Goal: Information Seeking & Learning: Learn about a topic

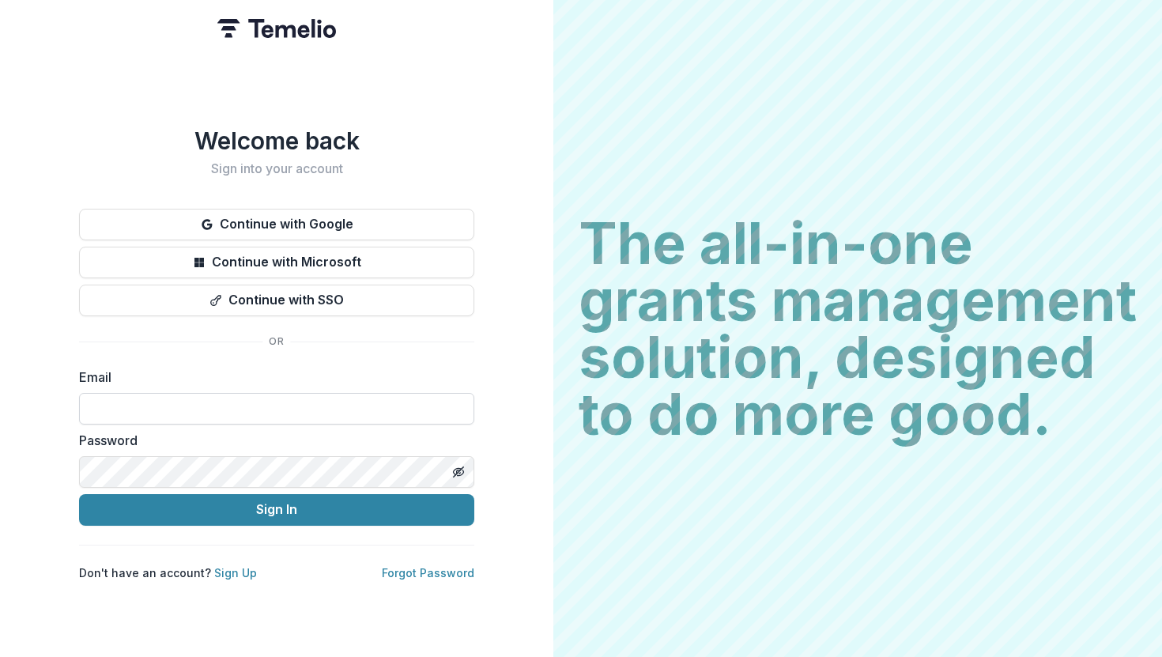
click at [229, 398] on input at bounding box center [276, 409] width 395 height 32
type input "*"
type input "**********"
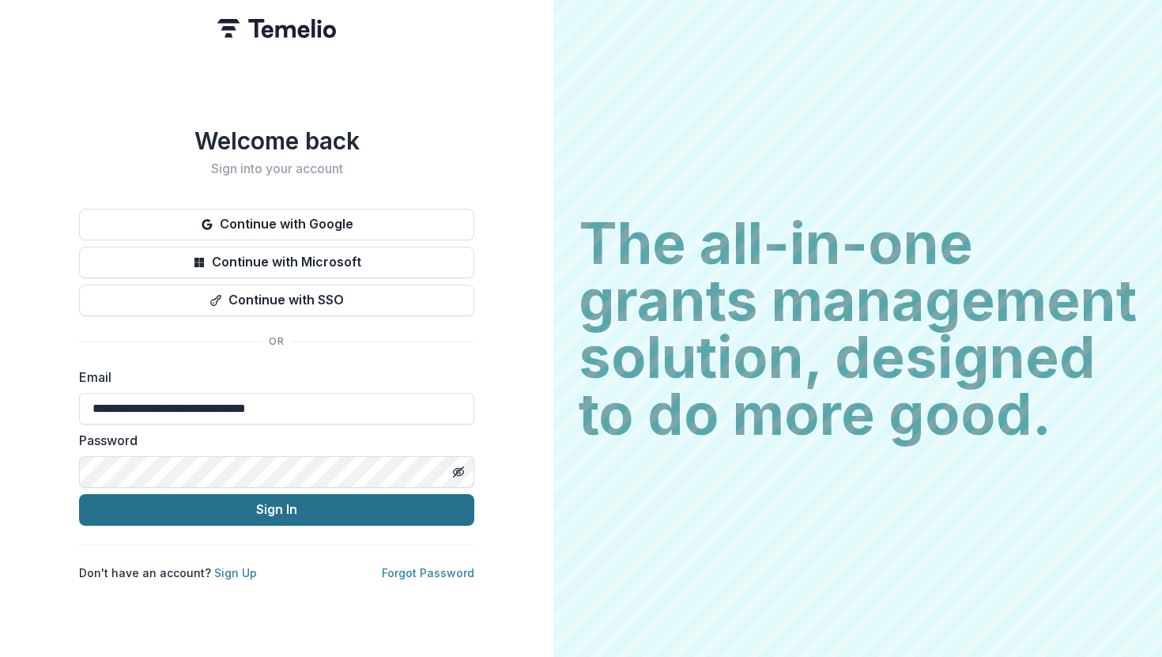
click at [237, 502] on button "Sign In" at bounding box center [276, 510] width 395 height 32
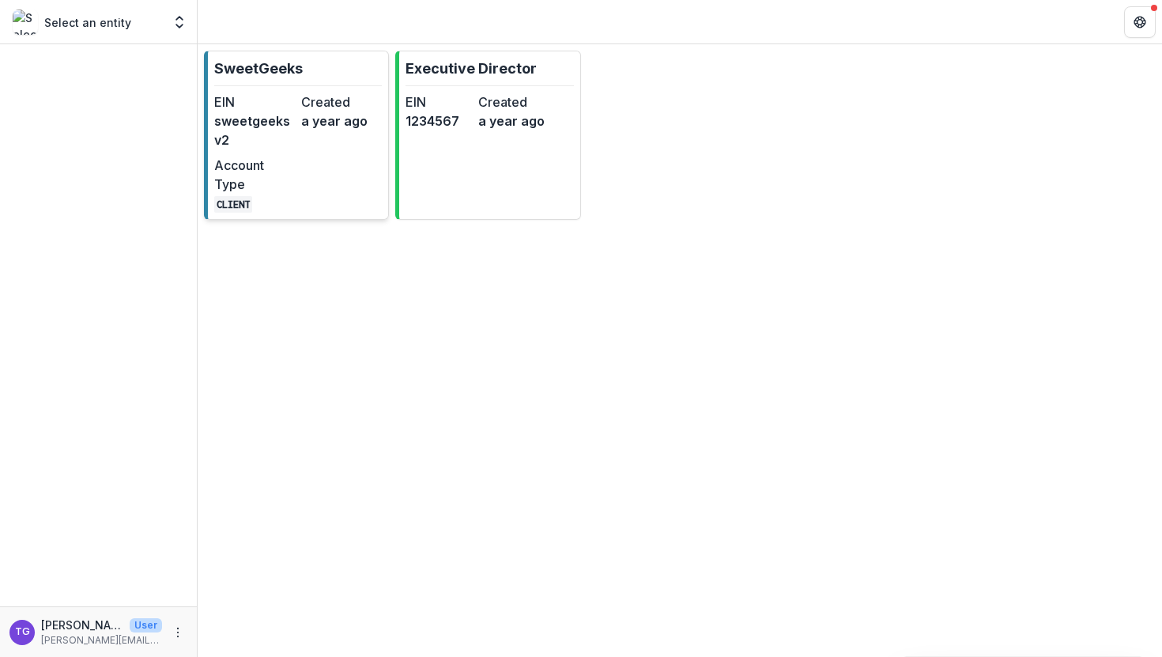
click at [259, 197] on dd "CLIENT" at bounding box center [254, 203] width 81 height 19
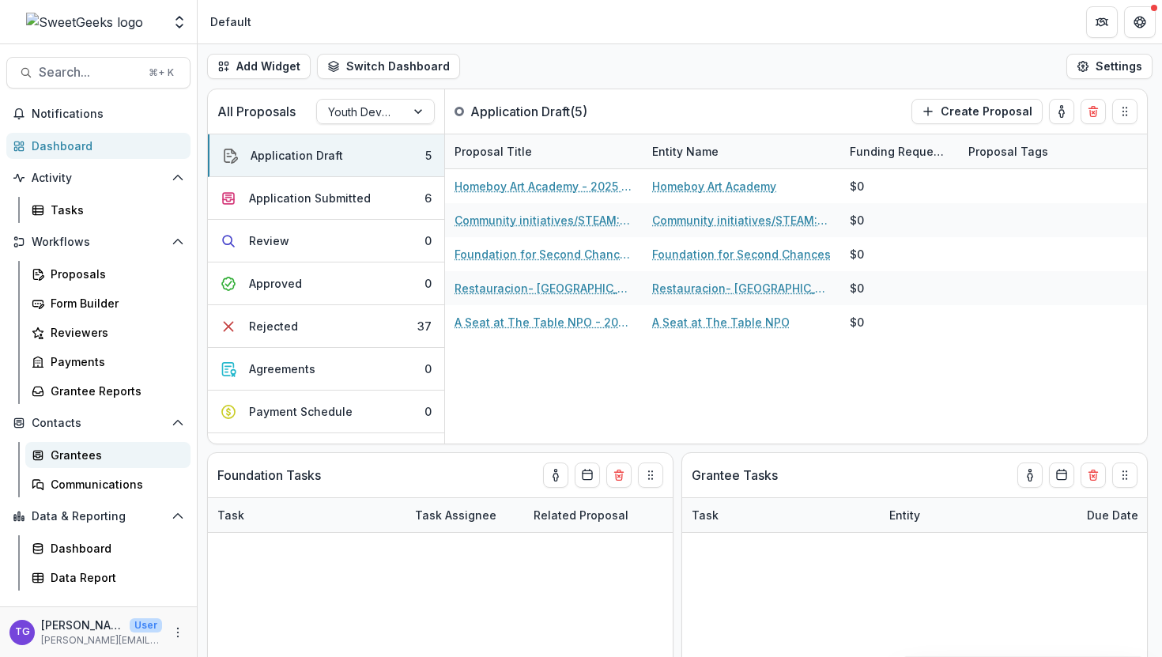
click at [93, 456] on div "Grantees" at bounding box center [114, 455] width 127 height 17
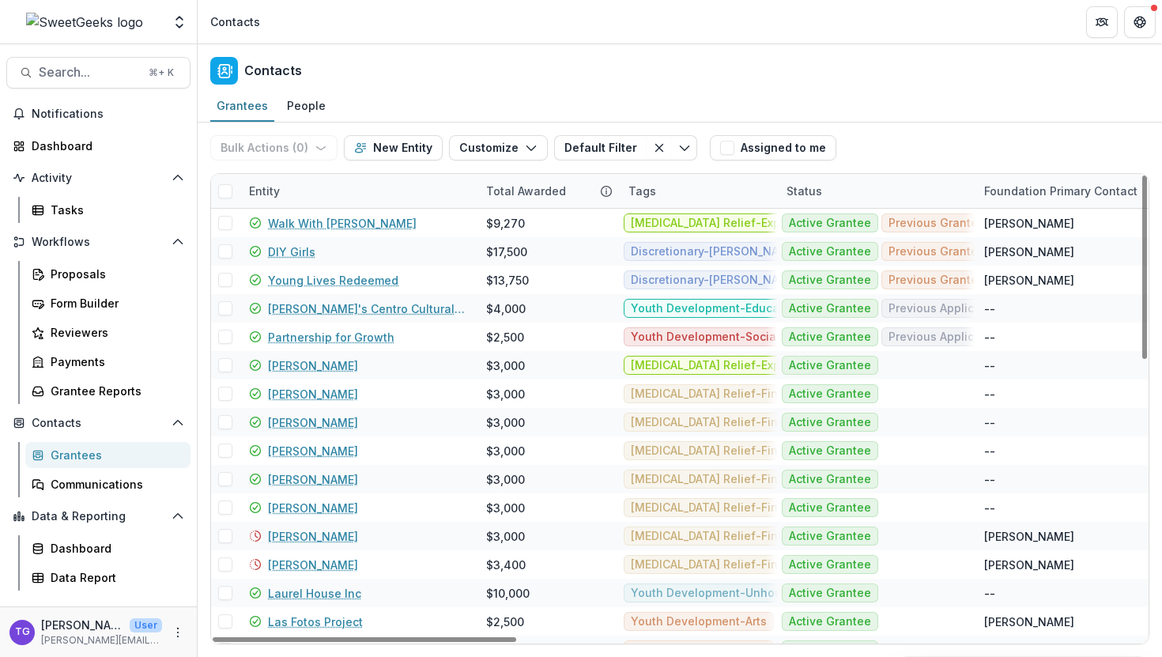
click at [317, 187] on div "Entity" at bounding box center [358, 191] width 237 height 34
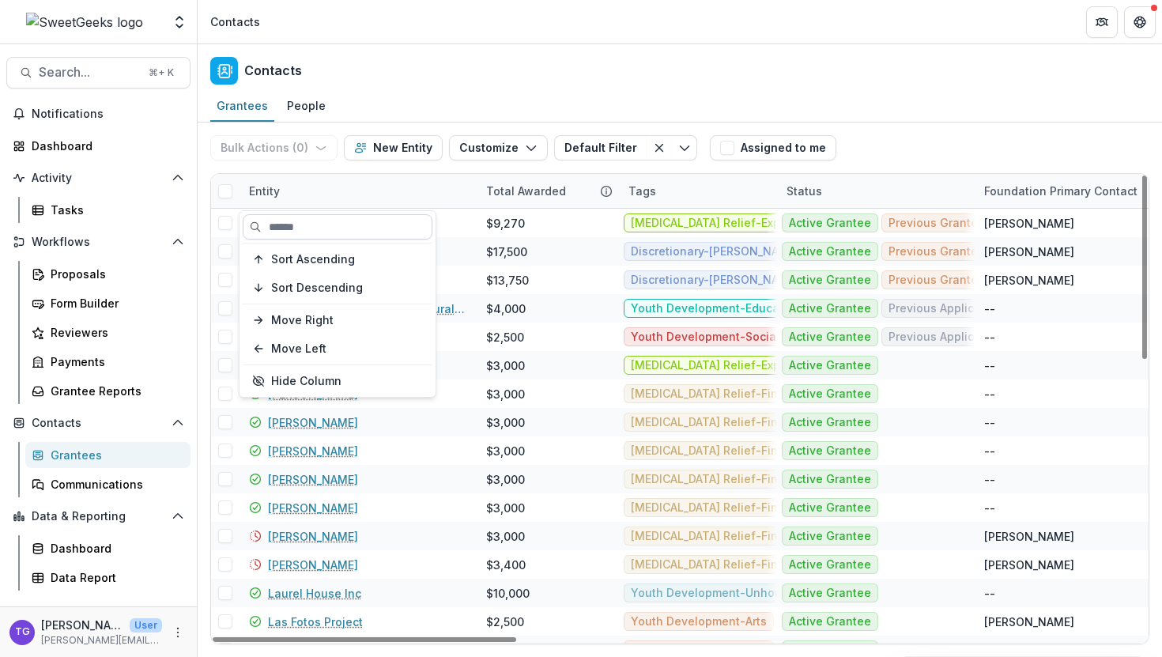
click at [316, 225] on input at bounding box center [338, 226] width 190 height 25
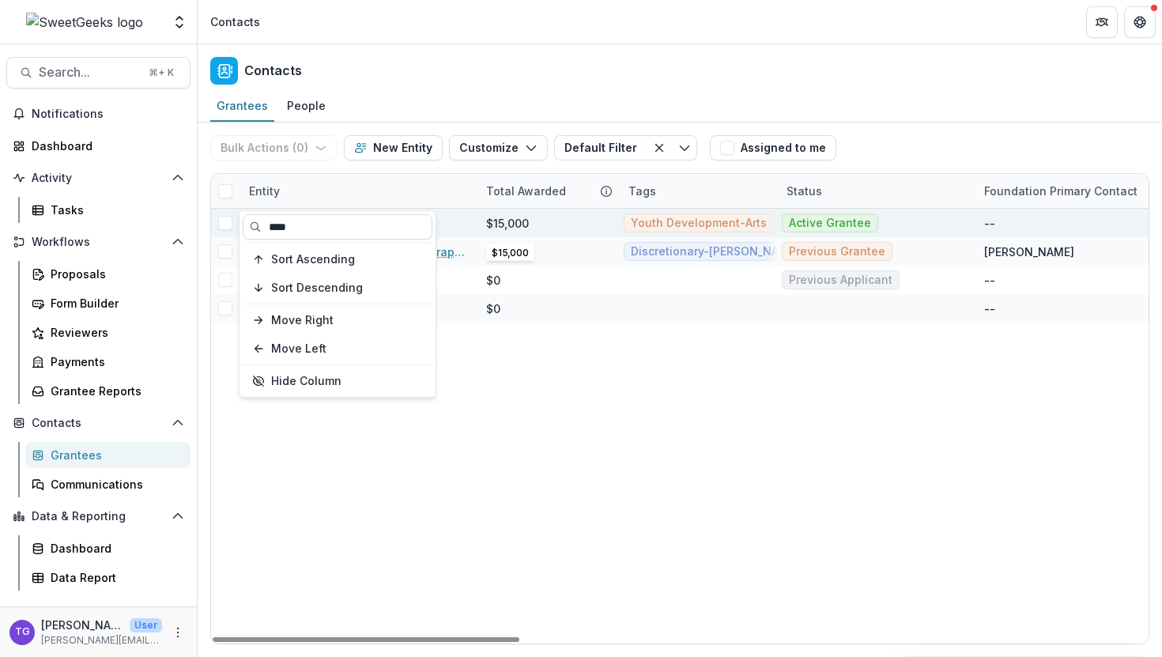
type input "****"
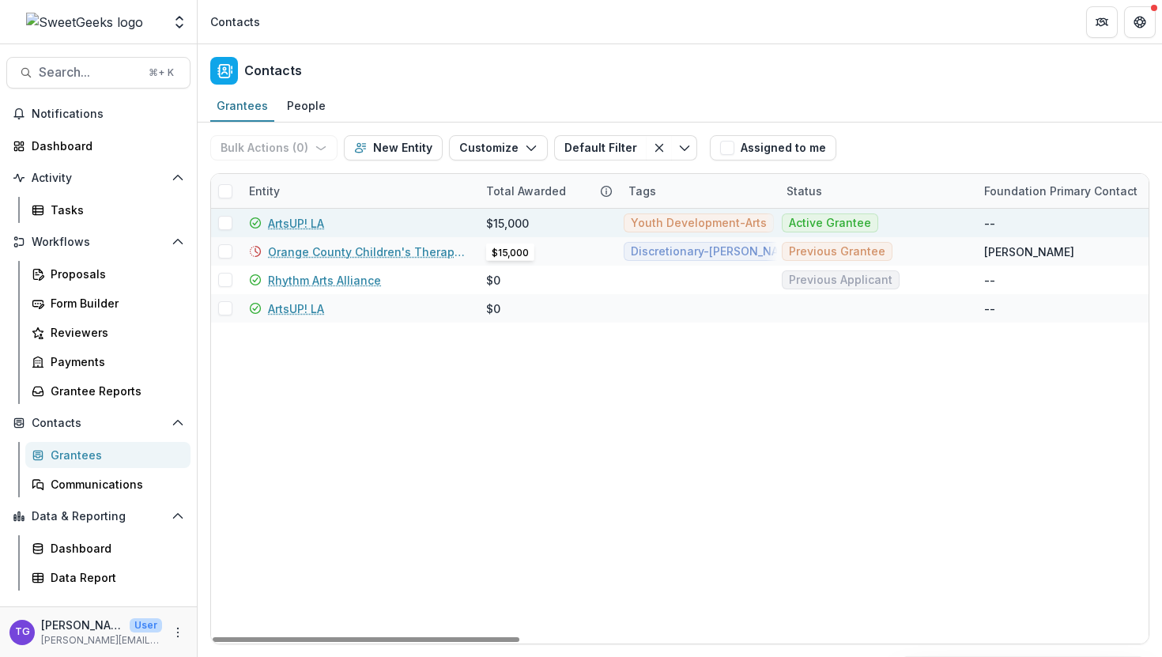
click at [514, 219] on div "$15,000" at bounding box center [507, 223] width 43 height 17
click at [298, 220] on link "ArtsUP! LA" at bounding box center [296, 223] width 56 height 17
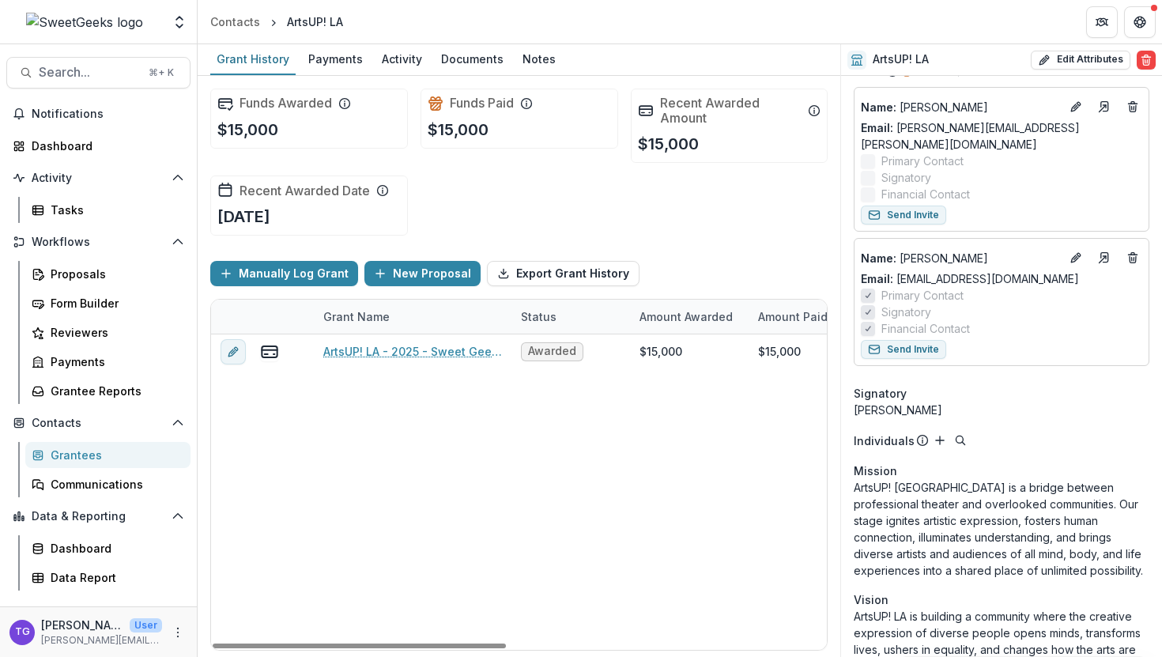
scroll to position [343, 0]
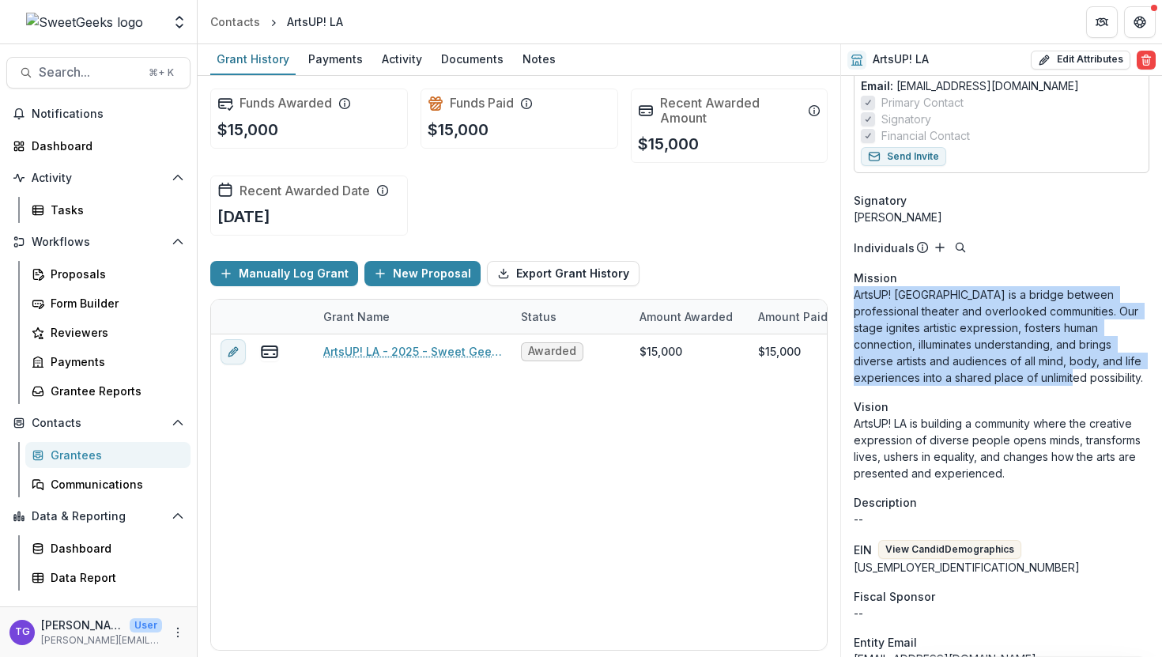
drag, startPoint x: 1045, startPoint y: 359, endPoint x: 855, endPoint y: 282, distance: 205.7
click at [855, 286] on p "ArtsUP! [GEOGRAPHIC_DATA] is a bridge between professional theater and overlook…" at bounding box center [1002, 336] width 296 height 100
copy p "ArtsUP! [GEOGRAPHIC_DATA] is a bridge between professional theater and overlook…"
